Goal: Task Accomplishment & Management: Manage account settings

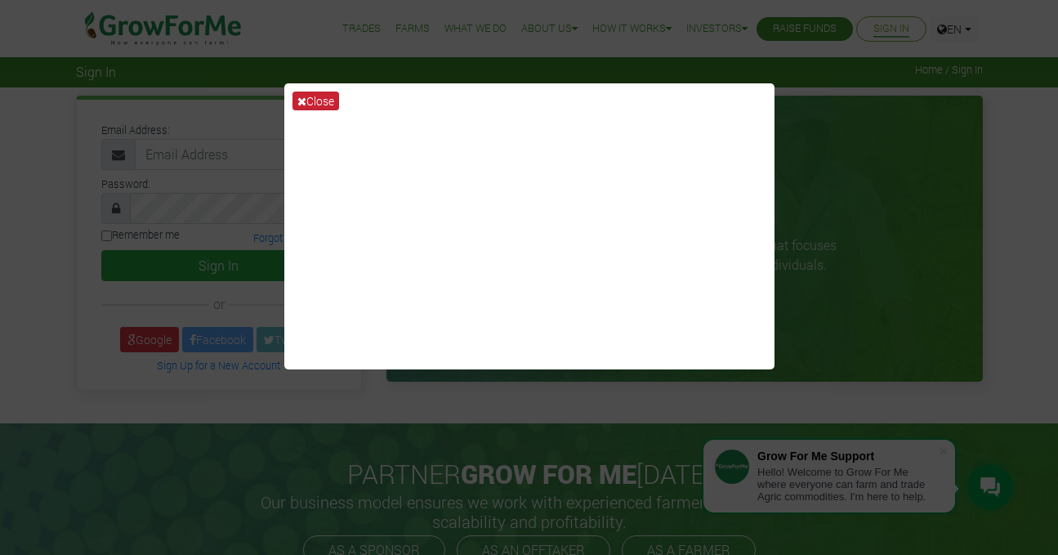
click at [307, 97] on button "Close" at bounding box center [315, 100] width 47 height 19
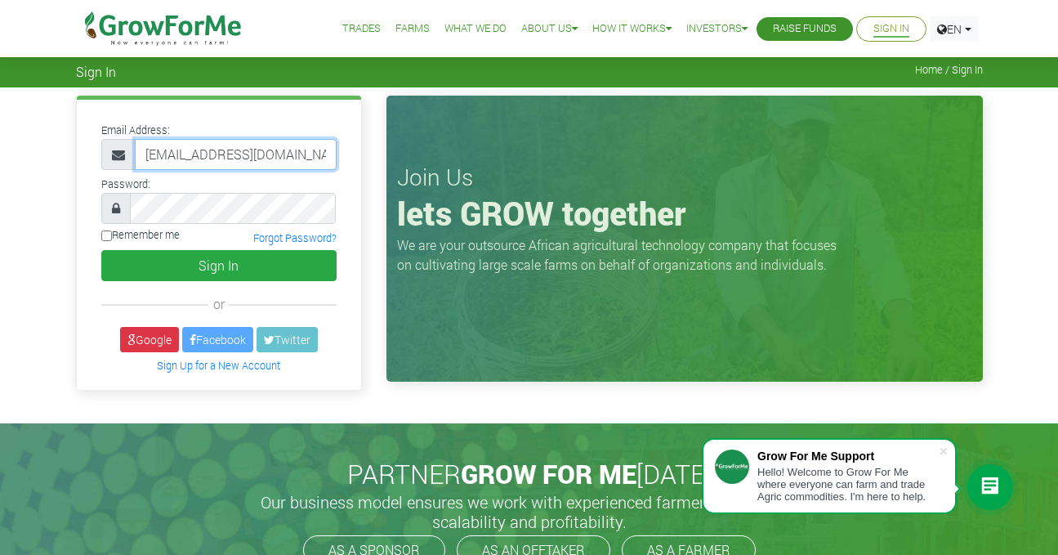
type input "233249626367@growforme.com"
click at [114, 237] on label "Remember me" at bounding box center [140, 235] width 78 height 16
click at [112, 237] on input "Remember me" at bounding box center [106, 235] width 11 height 11
checkbox input "true"
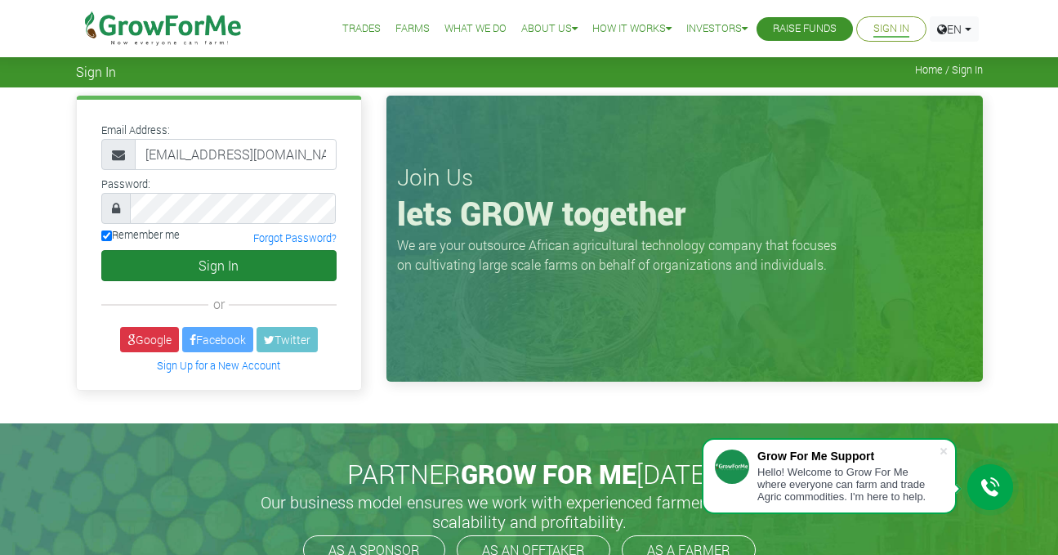
click at [180, 261] on button "Sign In" at bounding box center [218, 265] width 235 height 31
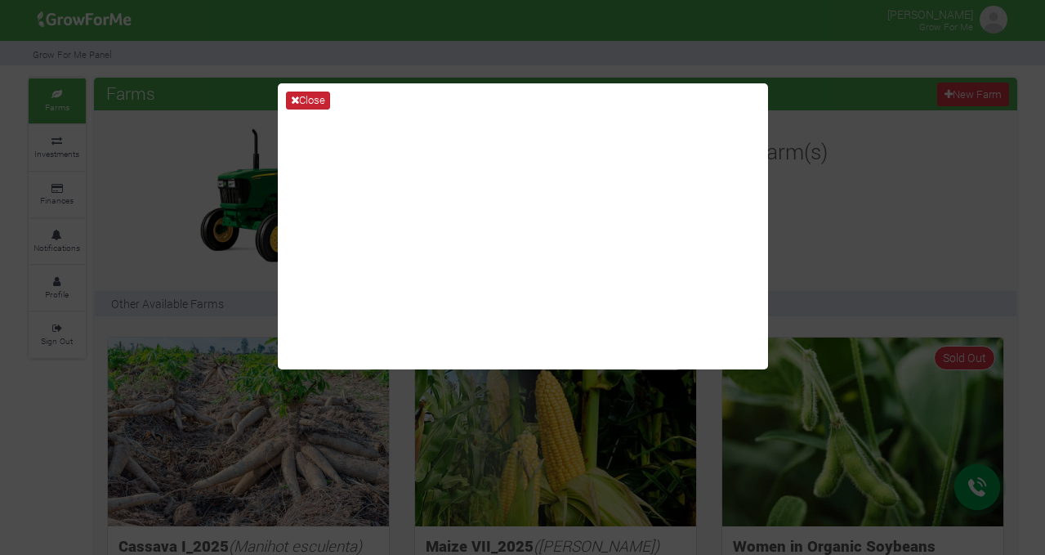
click at [313, 102] on button "Close" at bounding box center [308, 100] width 44 height 18
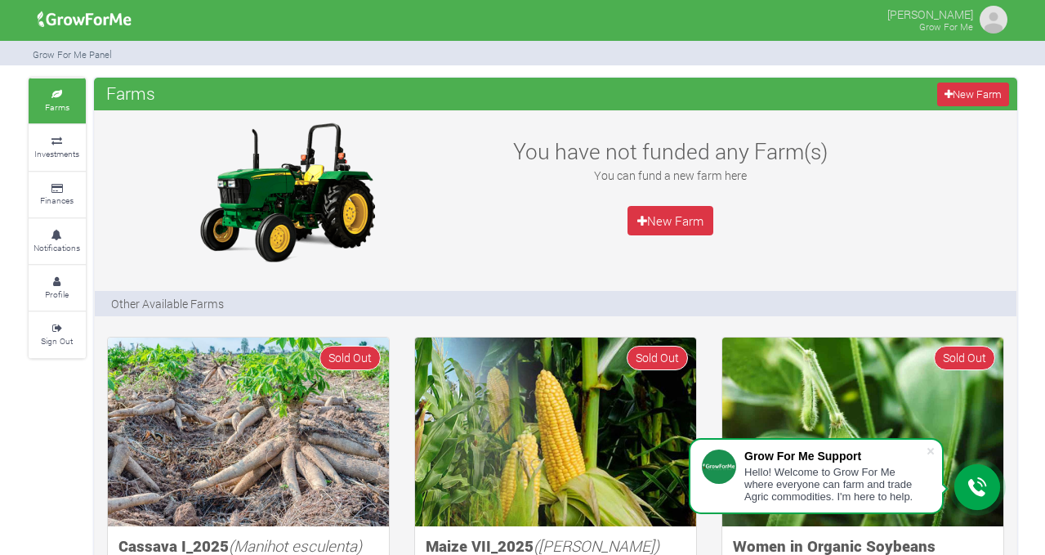
click at [954, 24] on small "Grow For Me" at bounding box center [946, 26] width 54 height 12
click at [987, 21] on img at bounding box center [993, 19] width 33 height 33
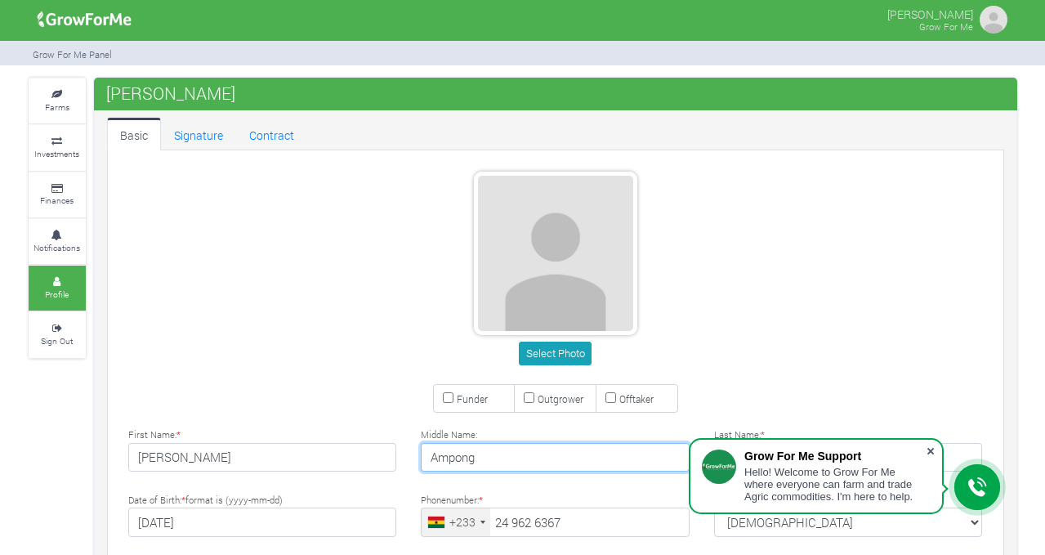
type input "Ampong"
click at [931, 449] on span at bounding box center [930, 451] width 16 height 16
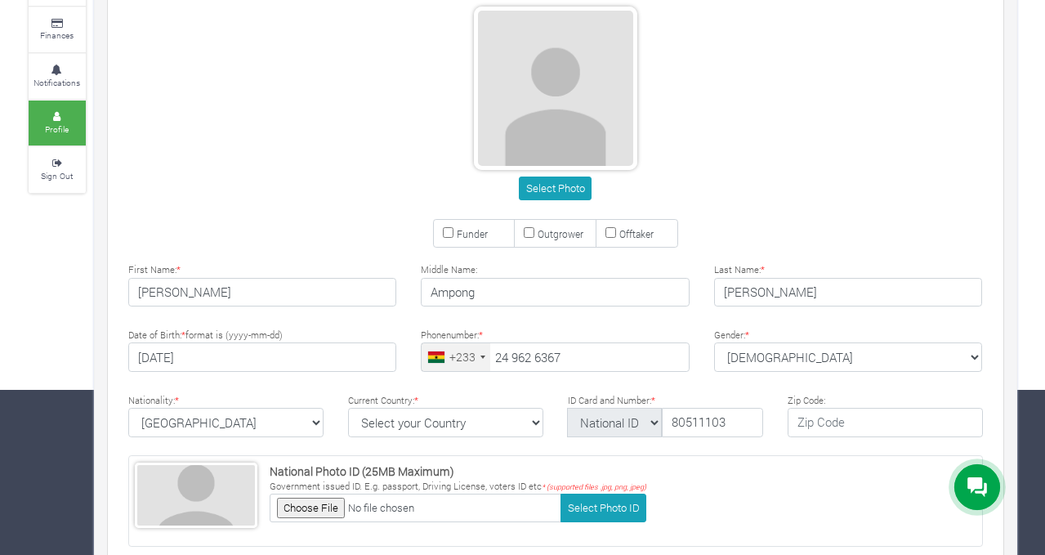
scroll to position [165, 0]
click at [537, 421] on select "Select your Country Afghanistan Albania Algeria American Samoa Andorra Angola A…" at bounding box center [445, 422] width 195 height 29
select select "[GEOGRAPHIC_DATA]"
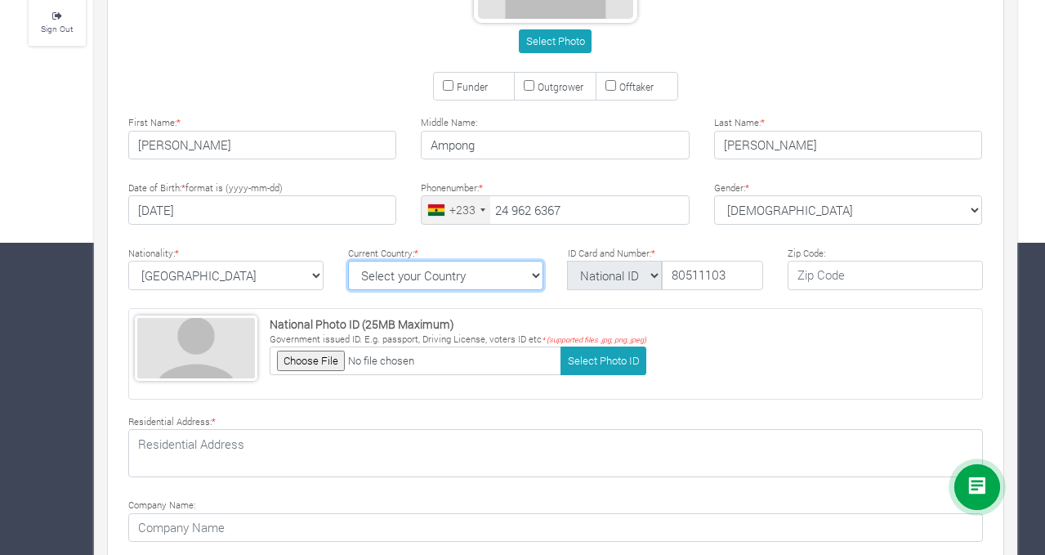
scroll to position [310, 0]
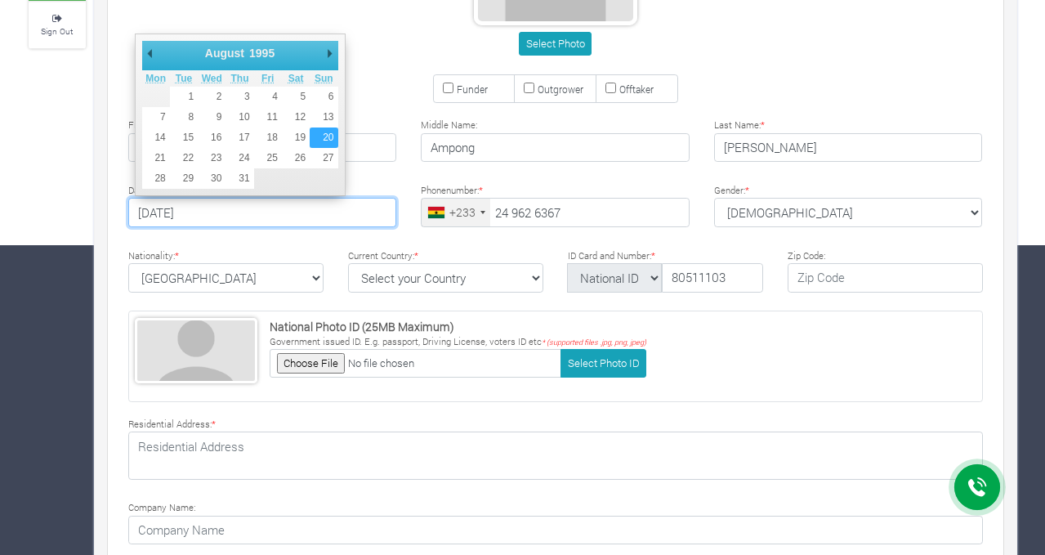
type input "[DATE]"
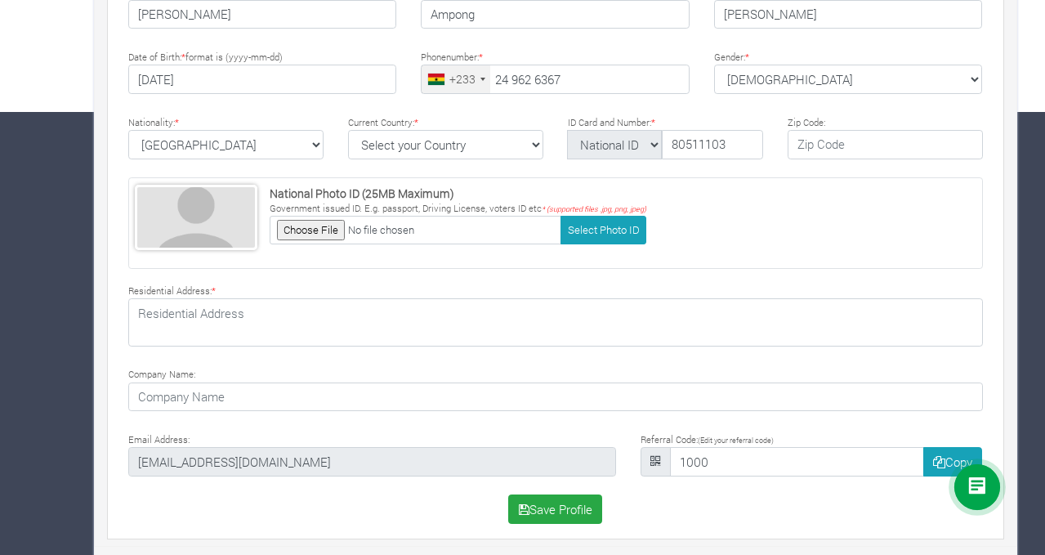
scroll to position [442, 0]
click at [546, 510] on button "Save Profile" at bounding box center [555, 509] width 94 height 29
click at [312, 225] on input "file" at bounding box center [416, 230] width 292 height 29
type input "C:\fakepath\IMG-20230607-WA0008.jpg"
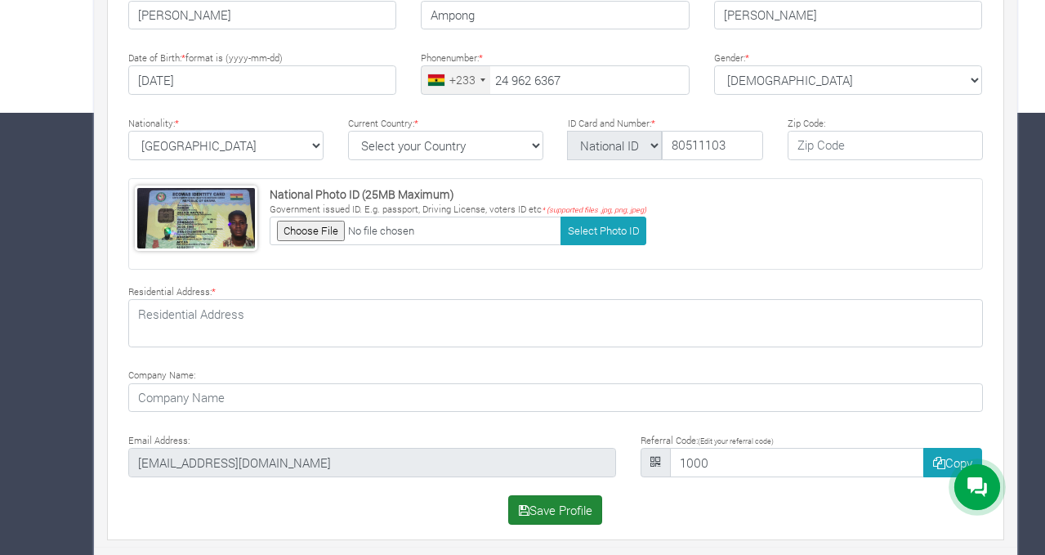
click at [539, 502] on button "Save Profile" at bounding box center [555, 509] width 94 height 29
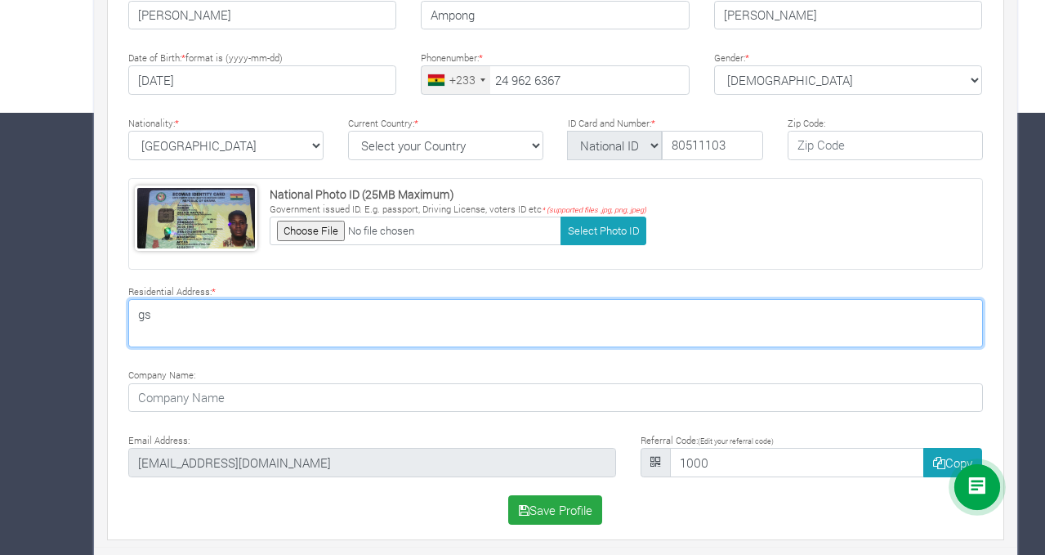
type textarea "g"
type textarea "GS 00995826 liga street new Weija Choice"
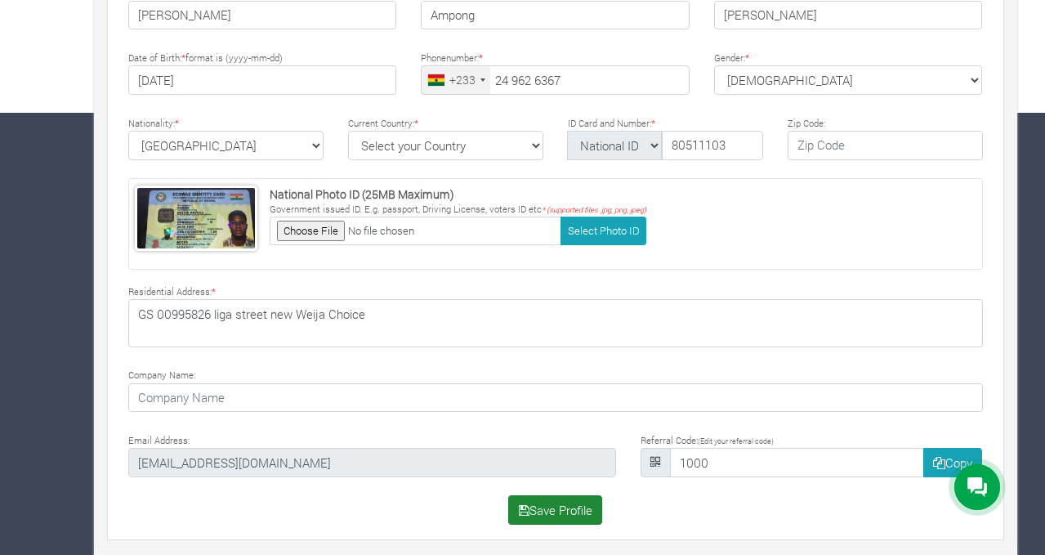
click at [533, 504] on button "Save Profile" at bounding box center [555, 509] width 94 height 29
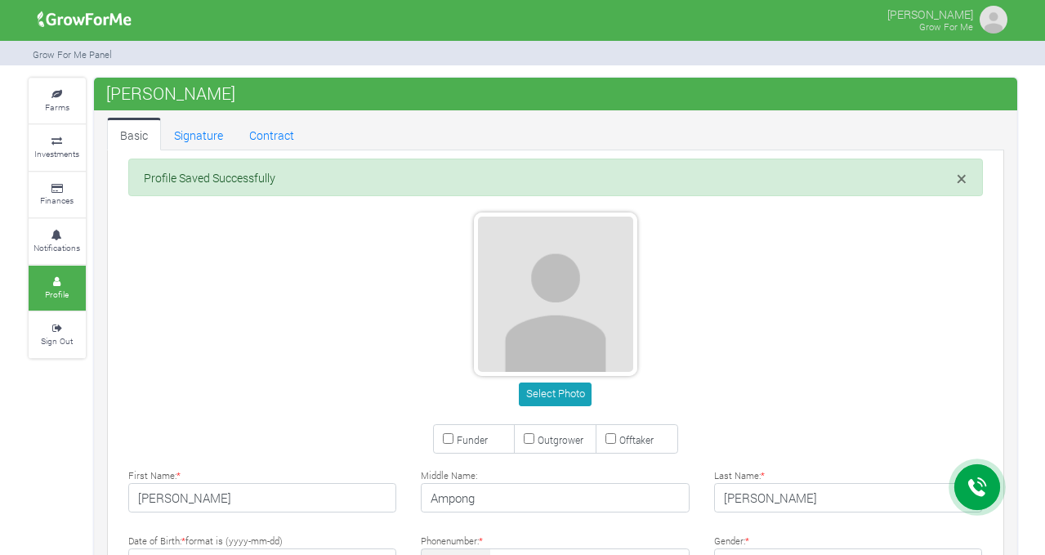
type input "24 962 6367"
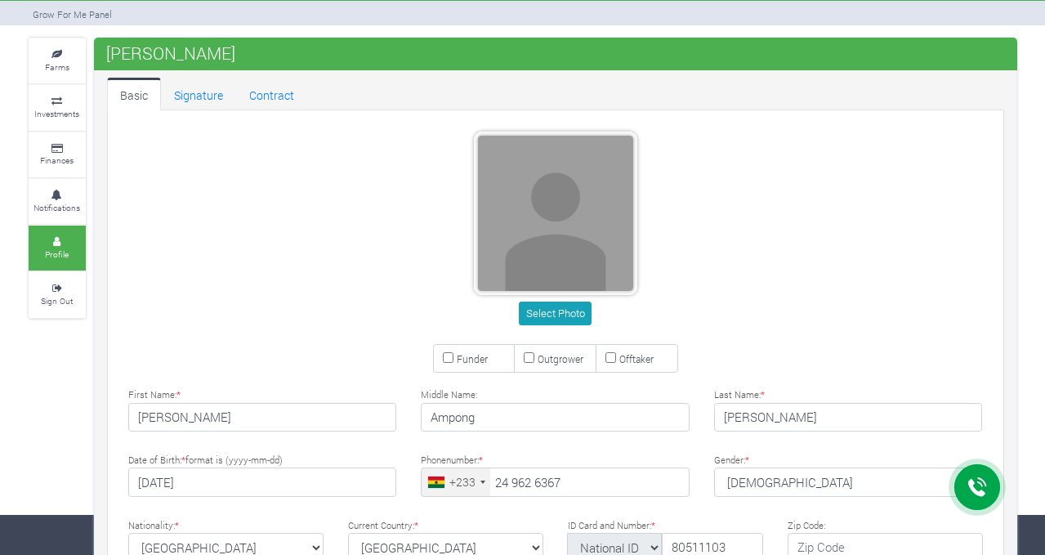
scroll to position [40, 0]
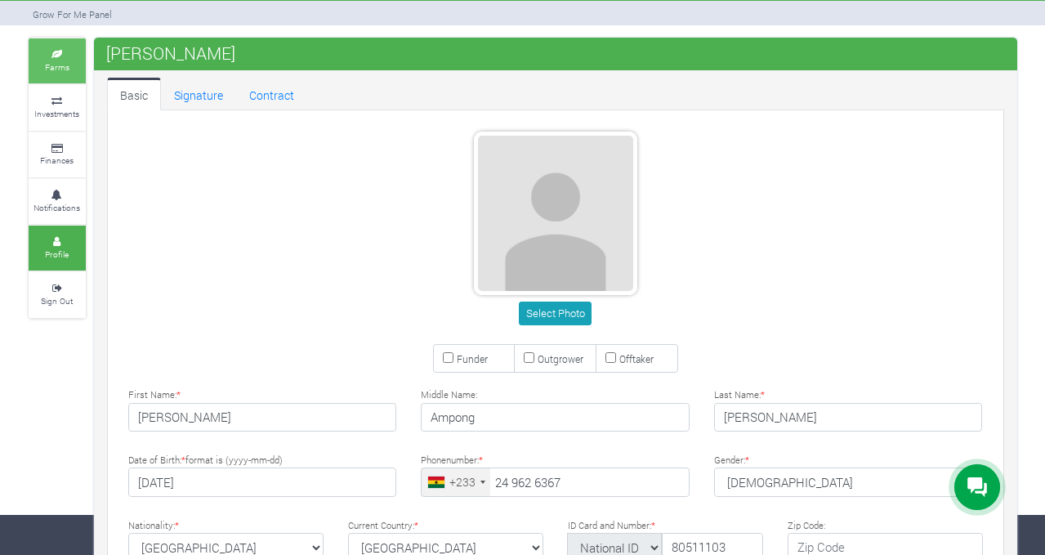
click at [65, 74] on link "Farms" at bounding box center [57, 60] width 57 height 45
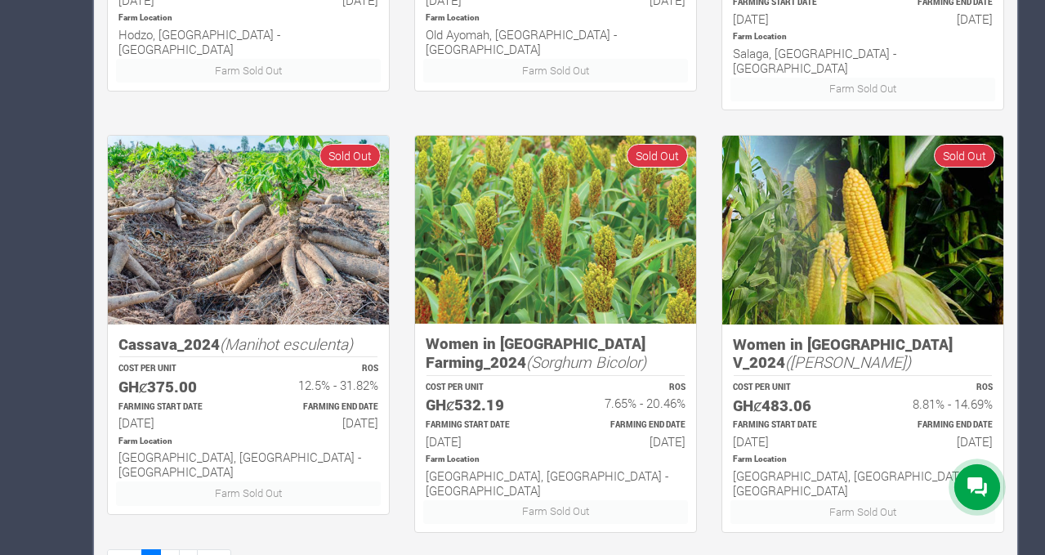
scroll to position [1046, 0]
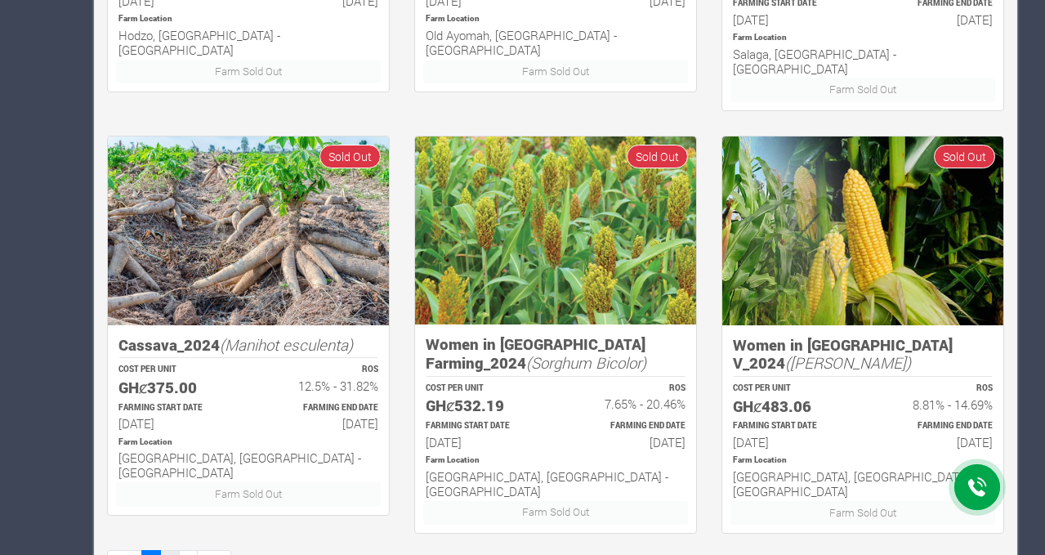
click at [168, 550] on link "2" at bounding box center [170, 562] width 20 height 24
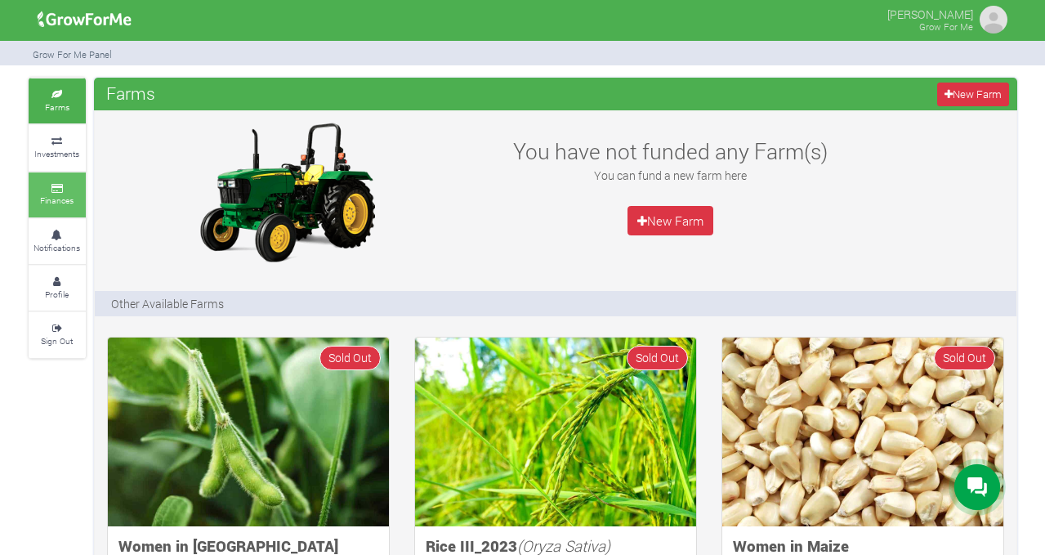
click at [41, 189] on link "Finances" at bounding box center [57, 194] width 57 height 45
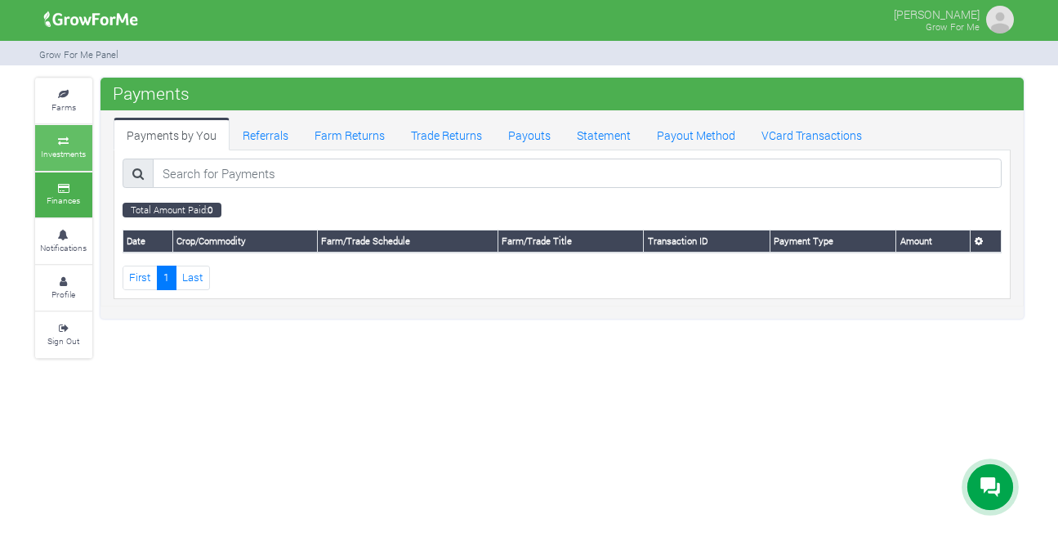
click at [73, 141] on icon at bounding box center [63, 141] width 49 height 8
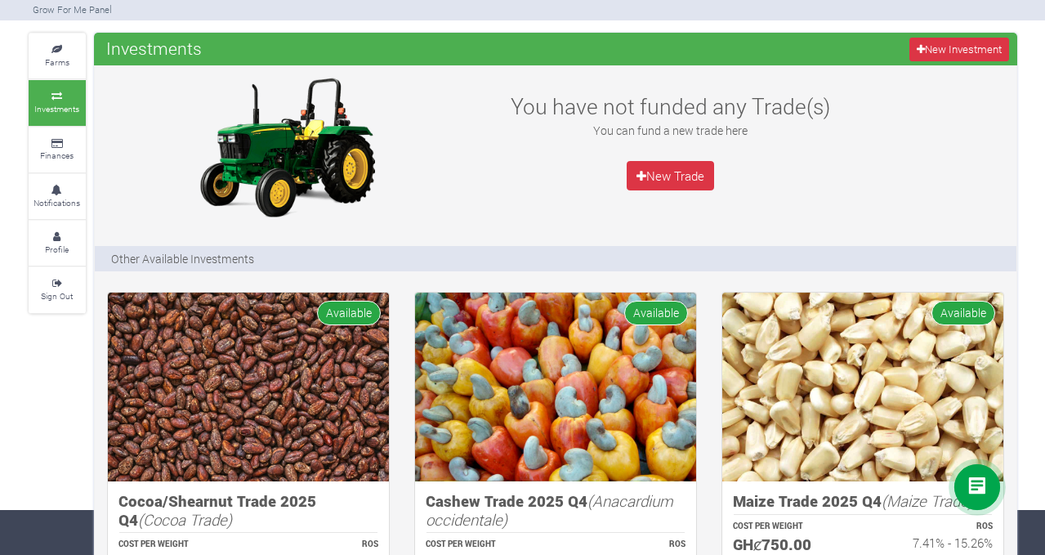
scroll to position [39, 0]
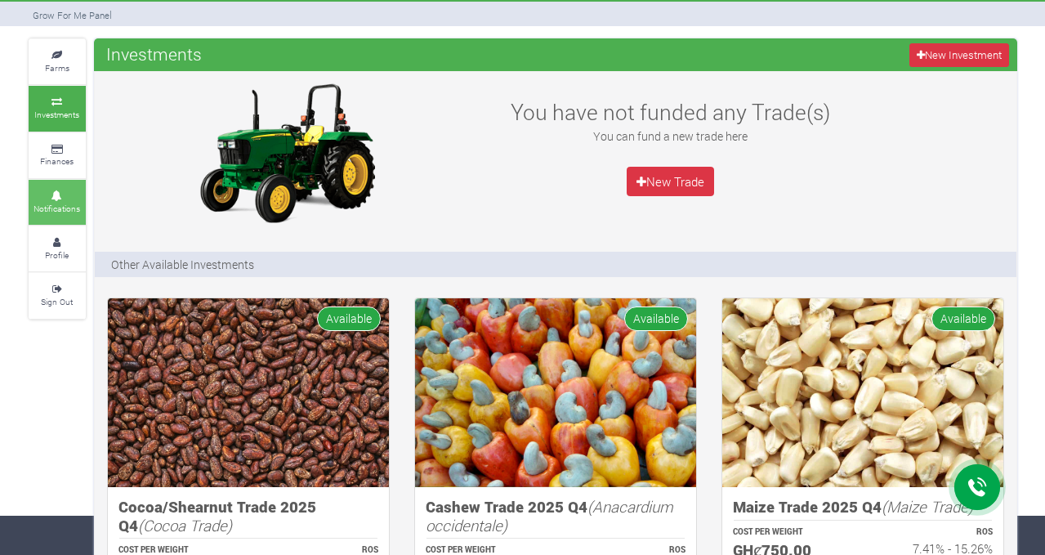
click at [56, 192] on icon at bounding box center [57, 196] width 49 height 8
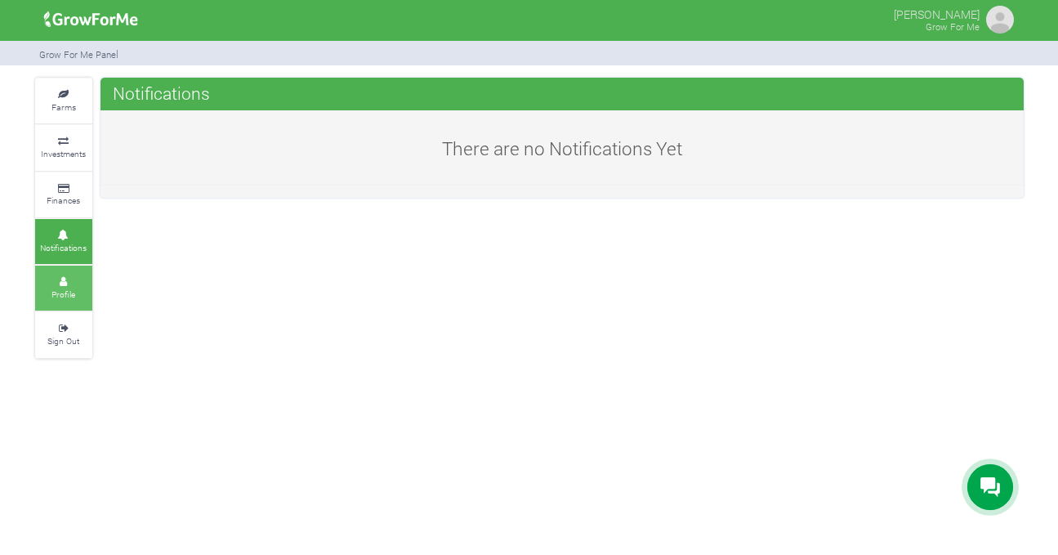
click at [62, 278] on icon at bounding box center [63, 282] width 49 height 8
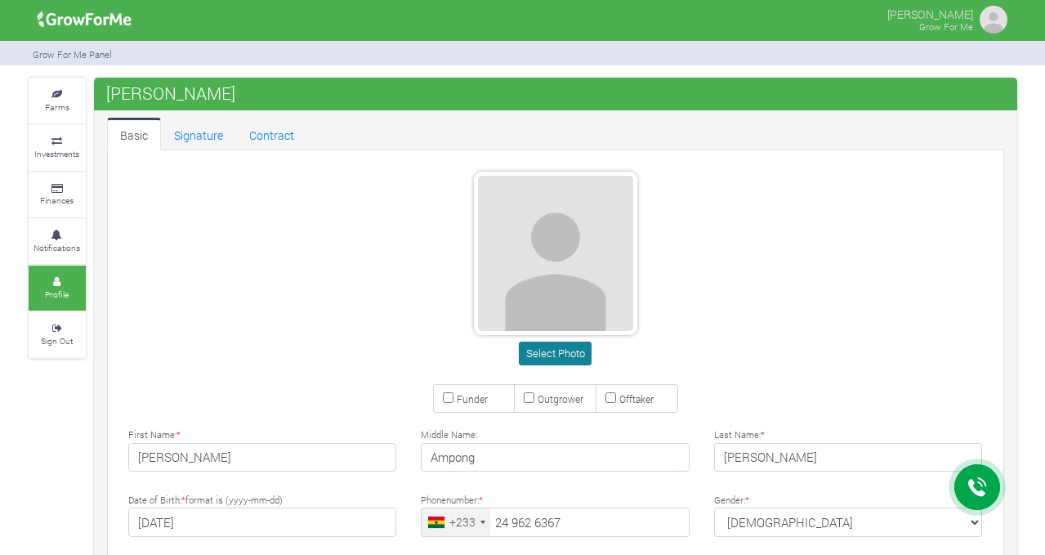
click at [547, 352] on button "Select Photo" at bounding box center [555, 353] width 73 height 24
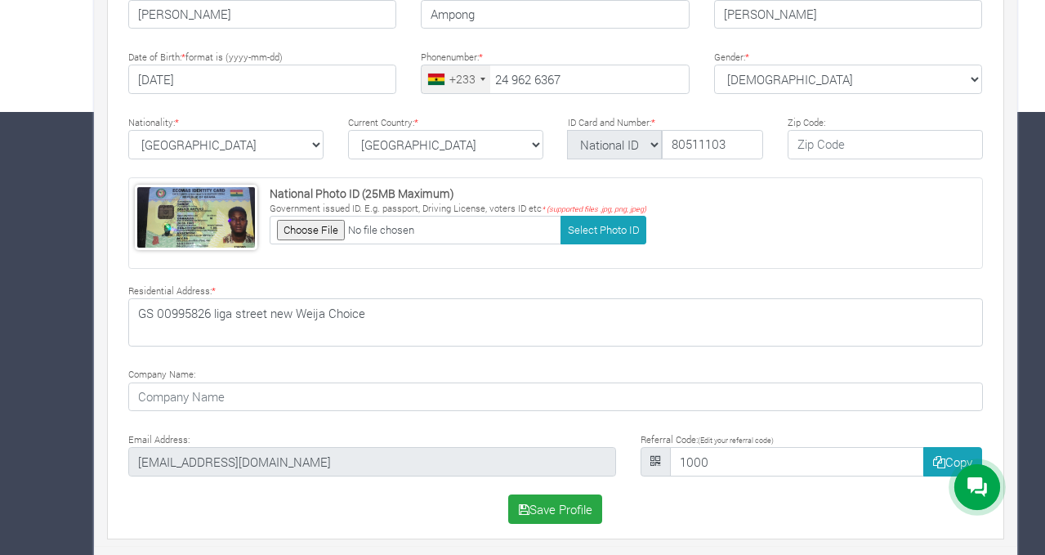
scroll to position [442, 0]
click at [568, 508] on button "Save Profile" at bounding box center [555, 509] width 94 height 29
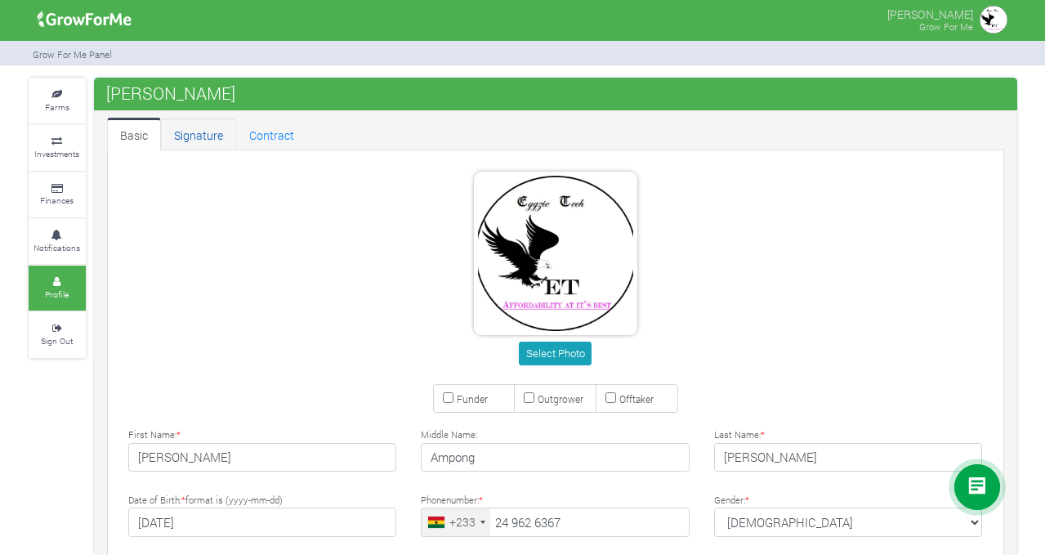
click at [209, 140] on link "Signature" at bounding box center [198, 134] width 75 height 33
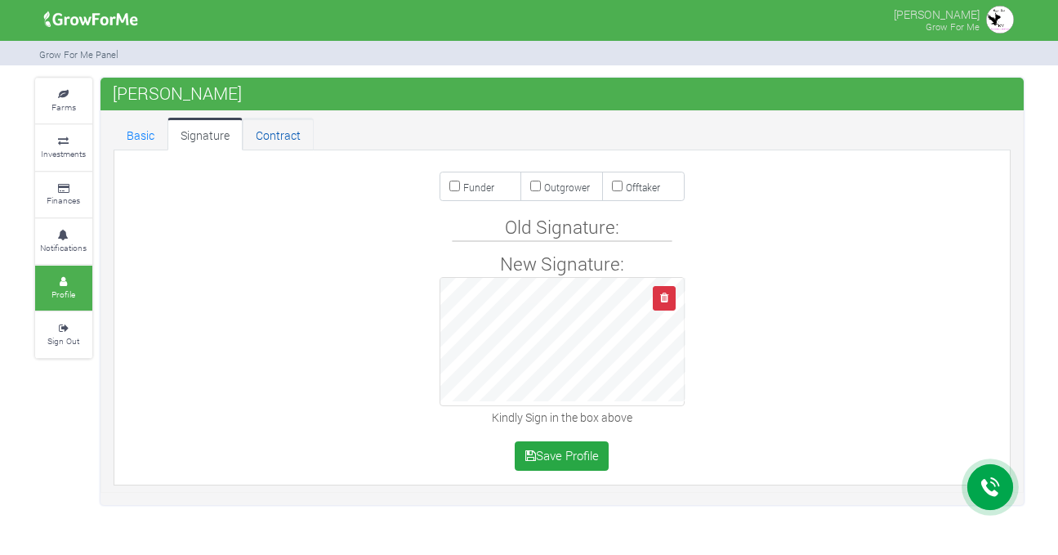
click at [278, 142] on link "Contract" at bounding box center [278, 134] width 71 height 33
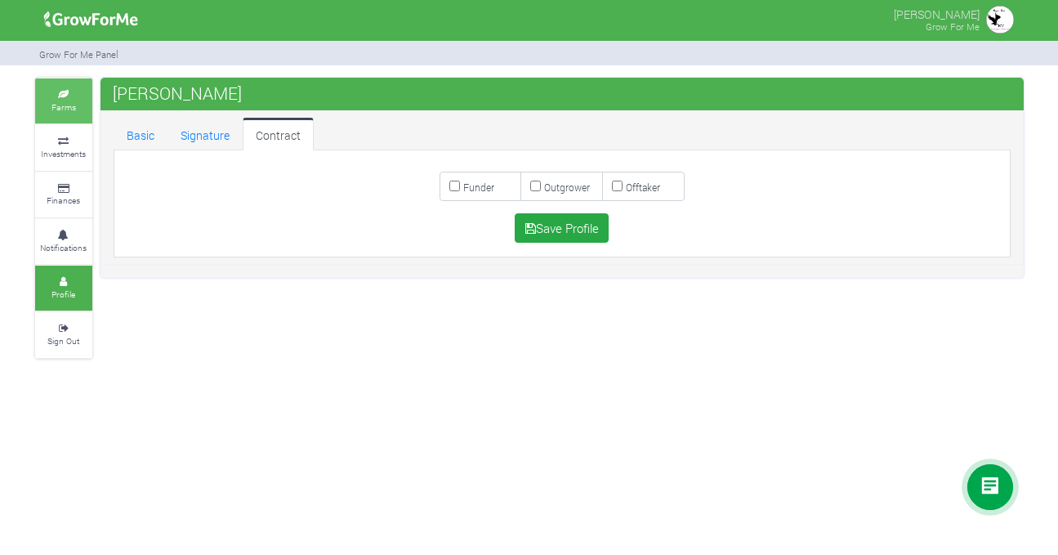
click at [57, 105] on small "Farms" at bounding box center [63, 106] width 25 height 11
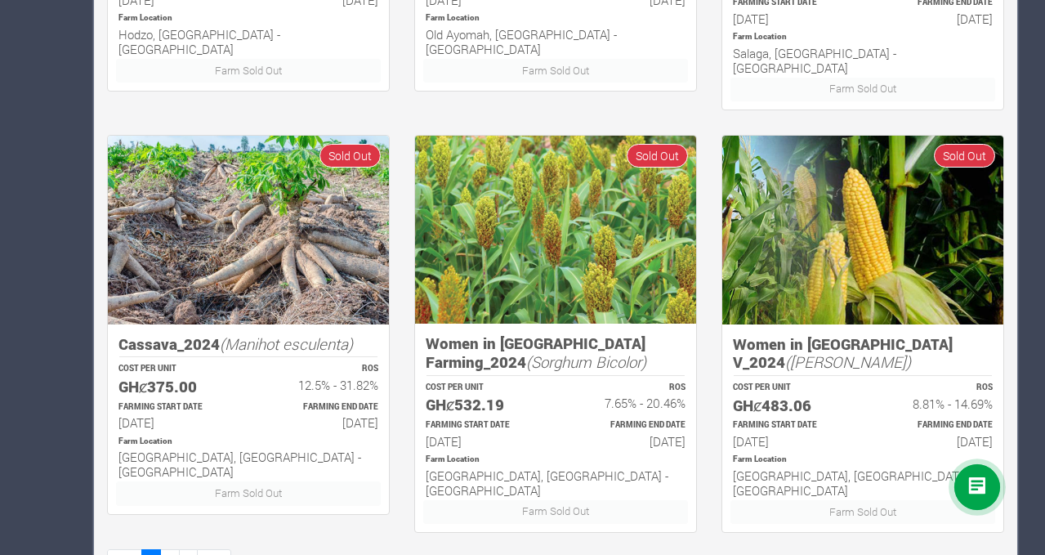
scroll to position [1046, 0]
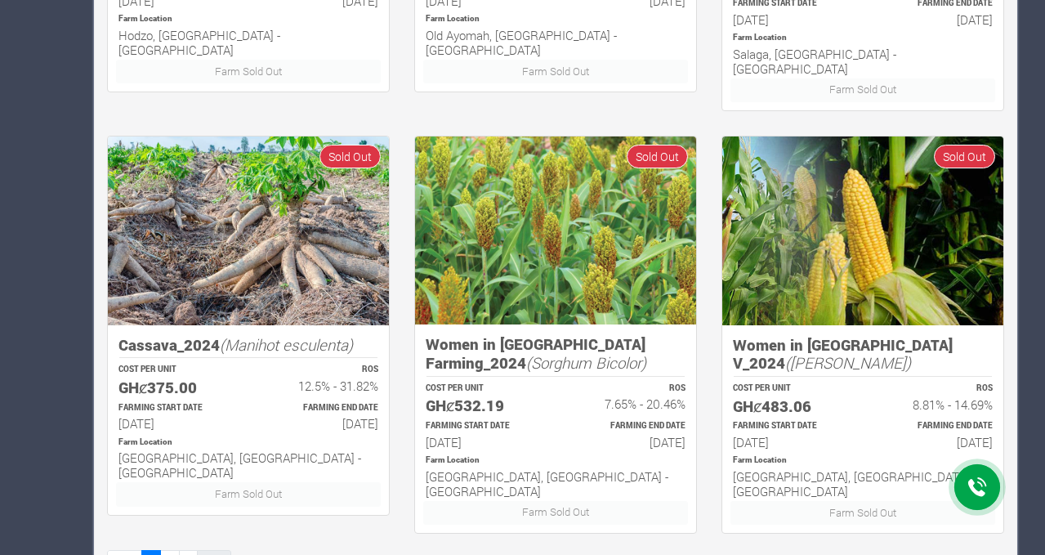
click at [221, 550] on link "Last" at bounding box center [214, 562] width 34 height 24
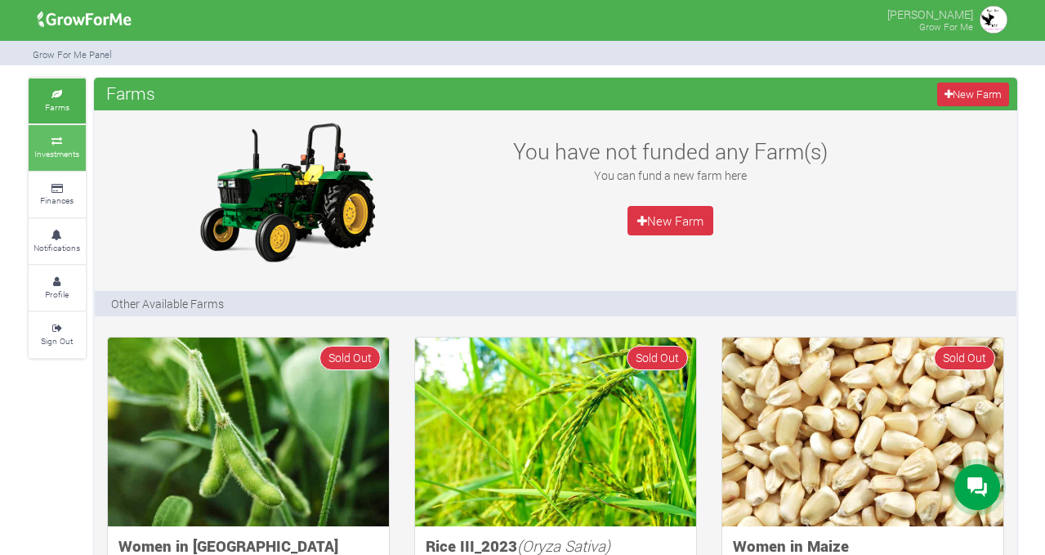
click at [75, 149] on small "Investments" at bounding box center [56, 153] width 45 height 11
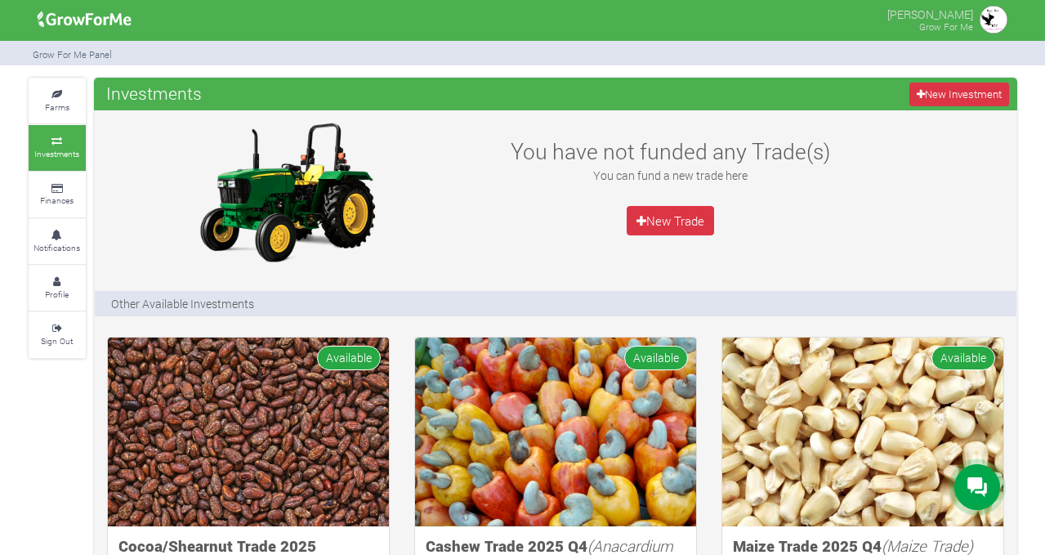
click at [986, 20] on img at bounding box center [993, 19] width 33 height 33
